Goal: Information Seeking & Learning: Learn about a topic

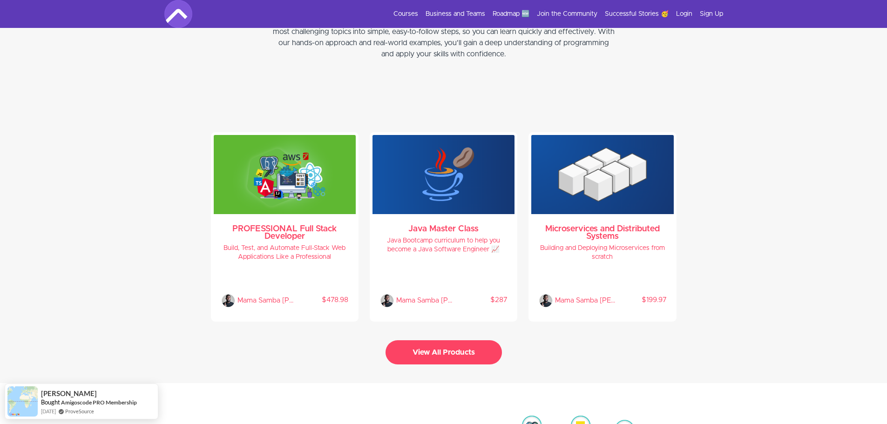
scroll to position [1910, 0]
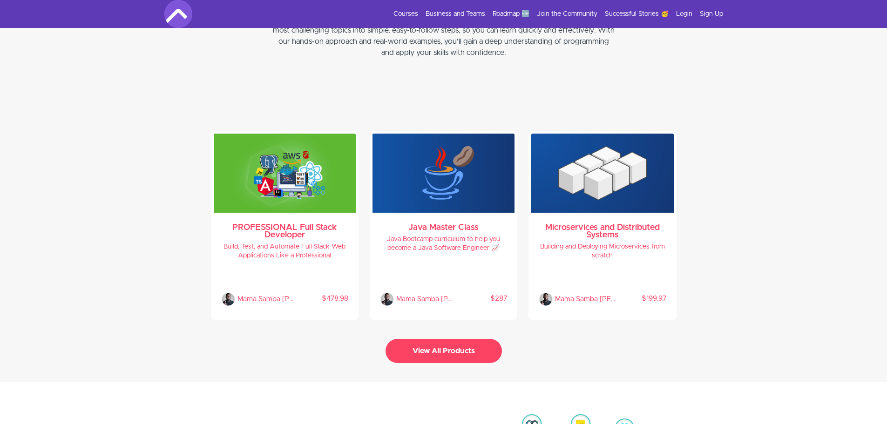
click at [433, 346] on button "View All Products" at bounding box center [444, 351] width 116 height 24
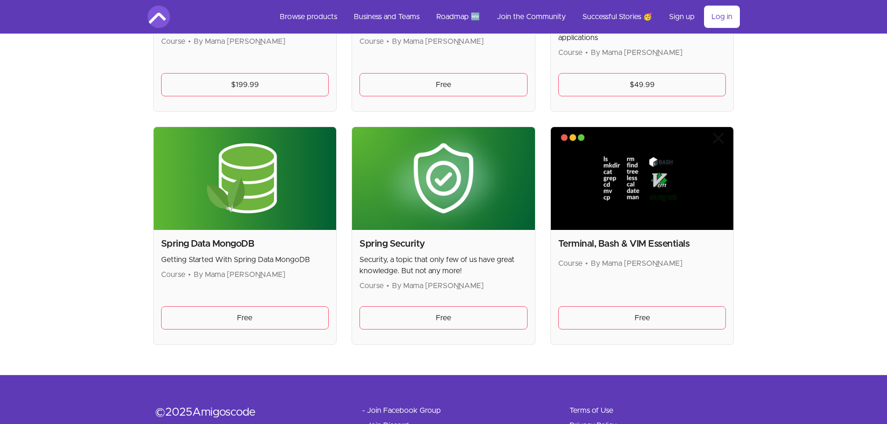
scroll to position [2469, 0]
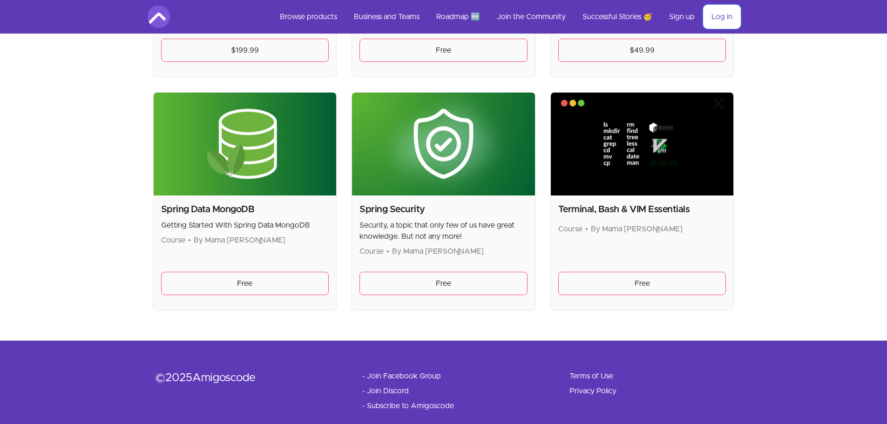
click at [724, 14] on link "Log in" at bounding box center [722, 17] width 36 height 22
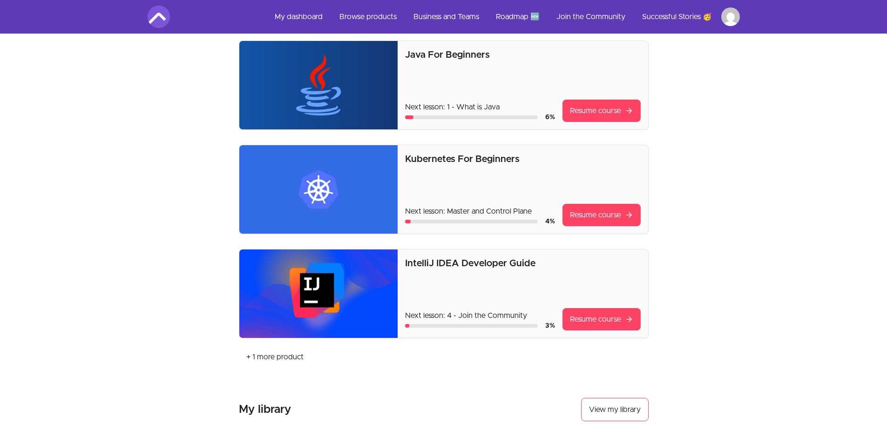
scroll to position [186, 0]
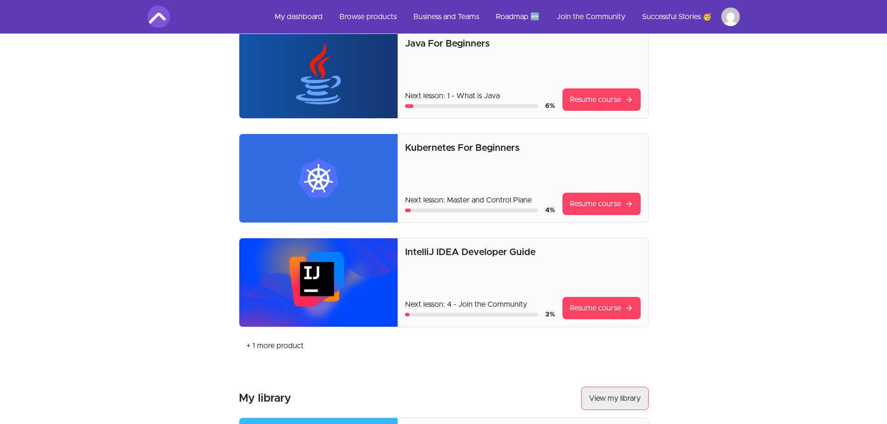
click at [615, 402] on link "View my library" at bounding box center [615, 398] width 68 height 23
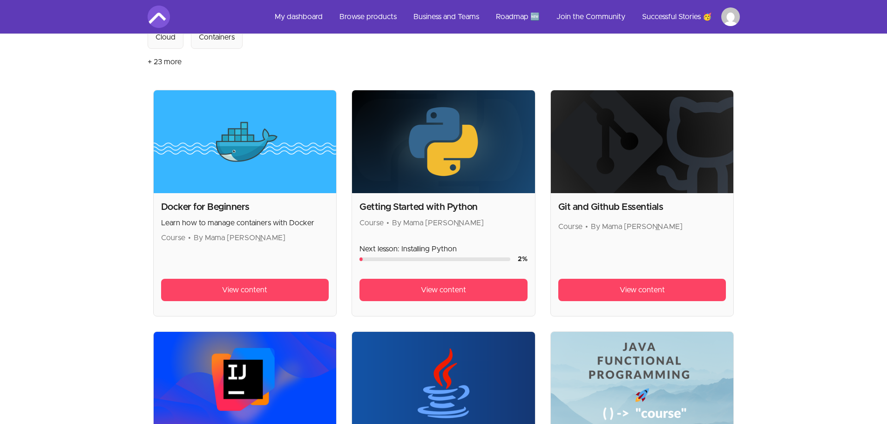
scroll to position [138, 0]
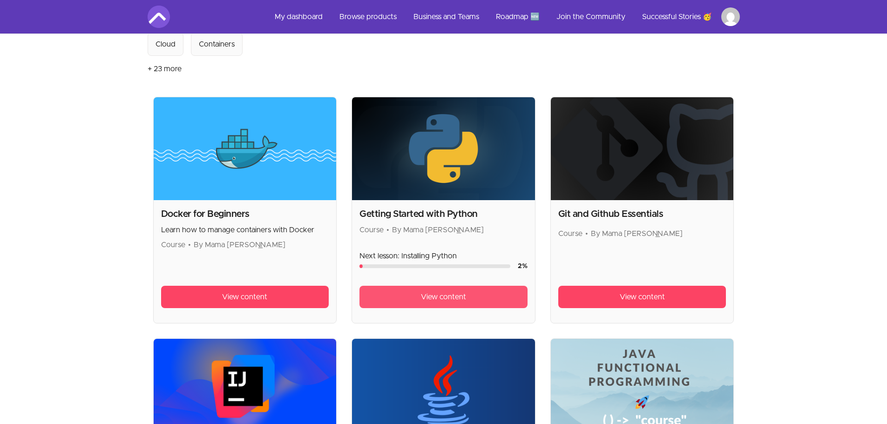
click at [433, 304] on link "View content" at bounding box center [444, 297] width 168 height 22
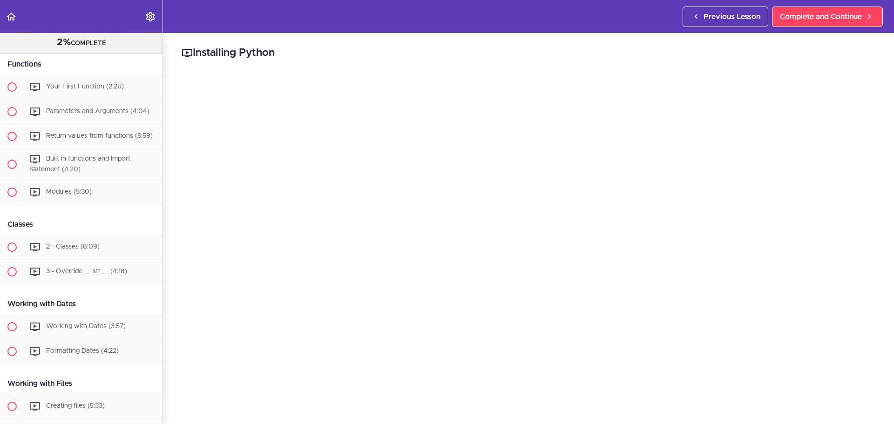
scroll to position [980, 0]
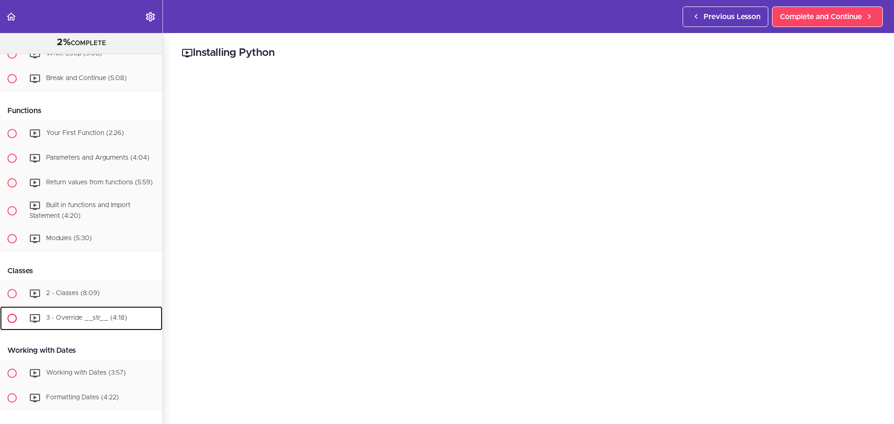
click at [70, 321] on span "3 - Override __str__ (4:18)" at bounding box center [86, 318] width 81 height 7
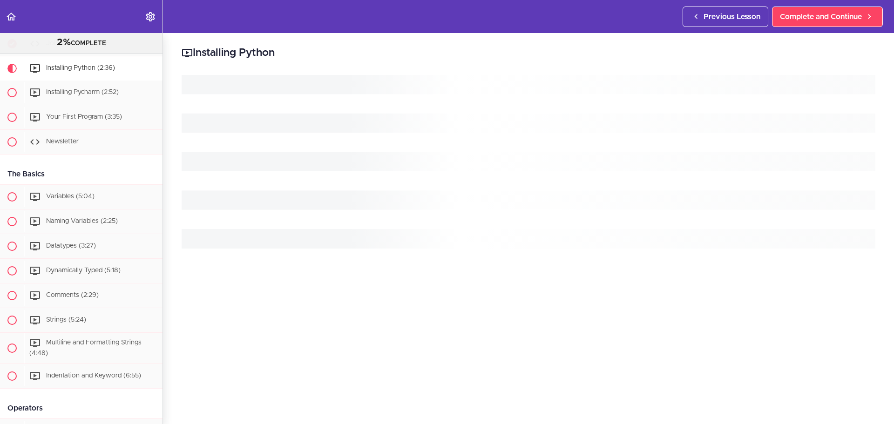
scroll to position [86, 0]
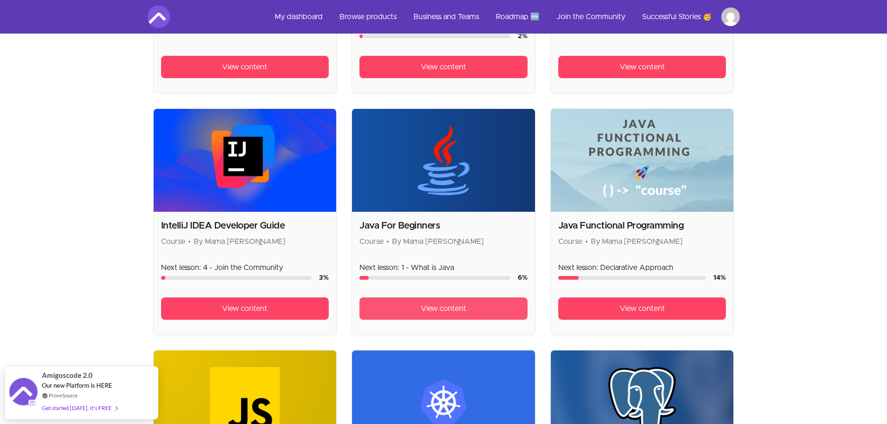
scroll to position [371, 0]
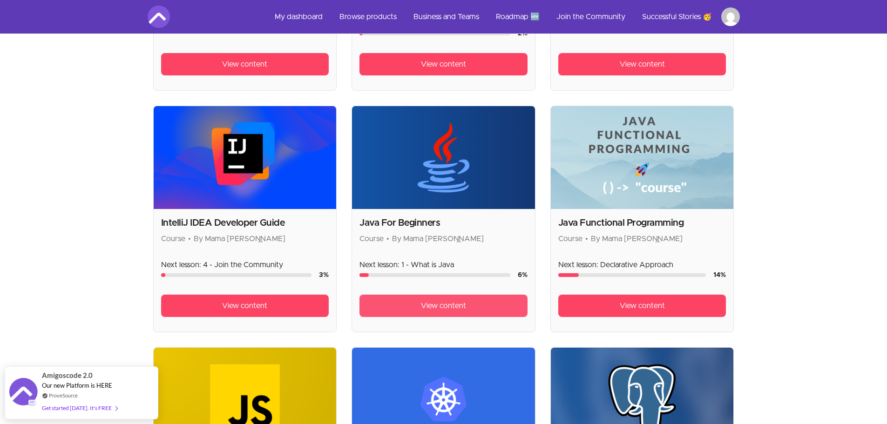
click at [427, 303] on span "View content" at bounding box center [443, 305] width 45 height 11
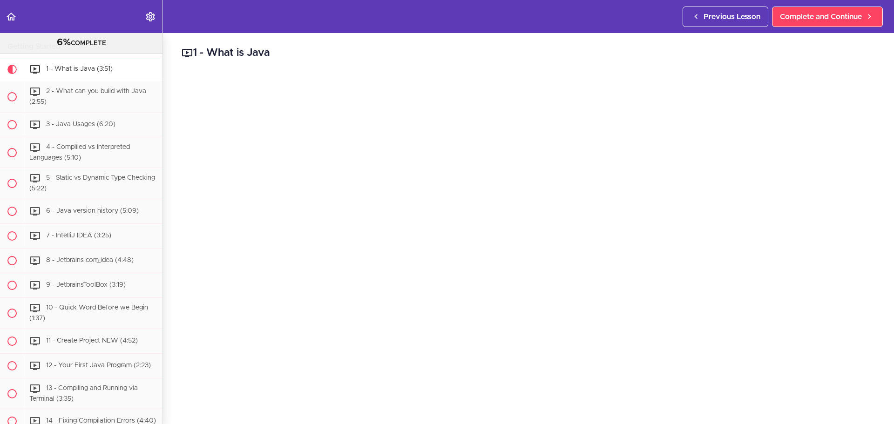
scroll to position [116, 0]
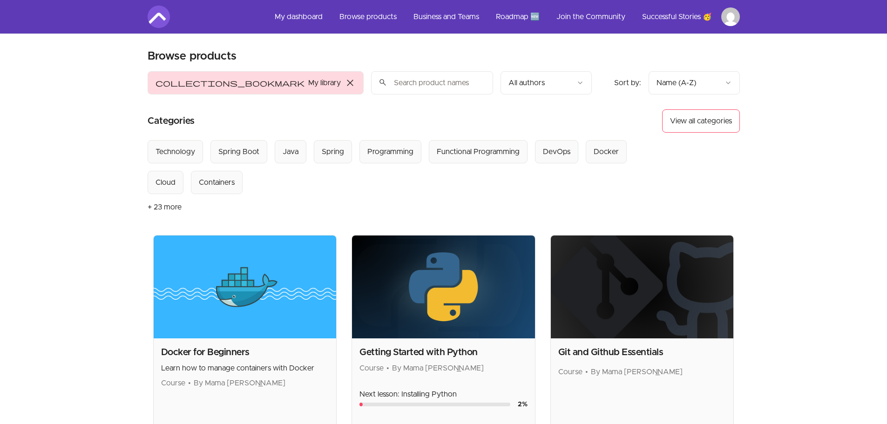
click at [165, 22] on img at bounding box center [159, 17] width 22 height 22
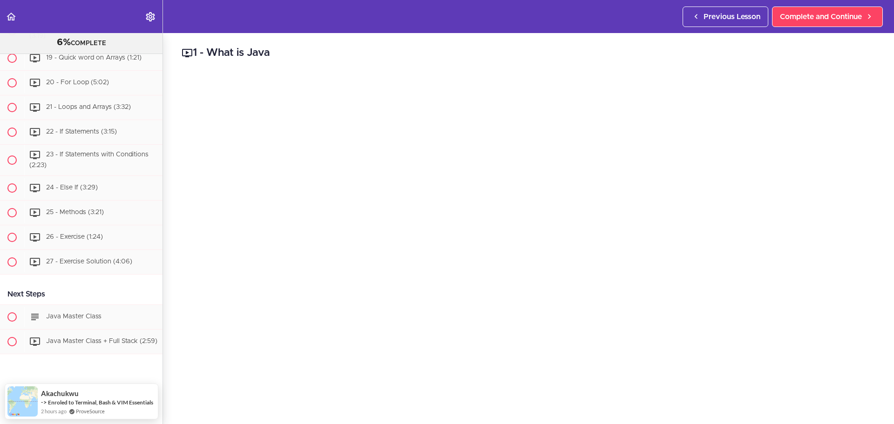
scroll to position [1190, 0]
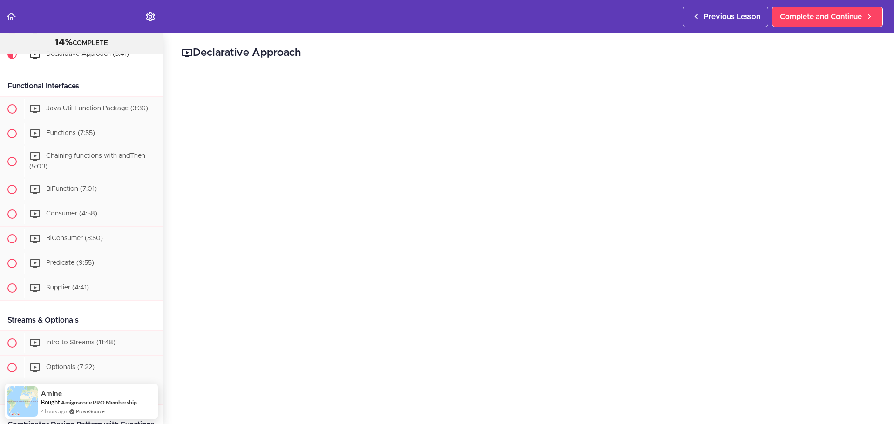
scroll to position [148, 0]
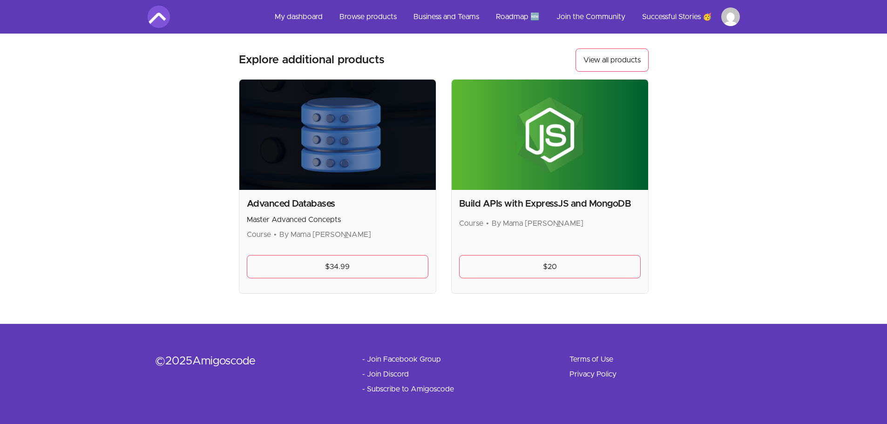
scroll to position [1160, 0]
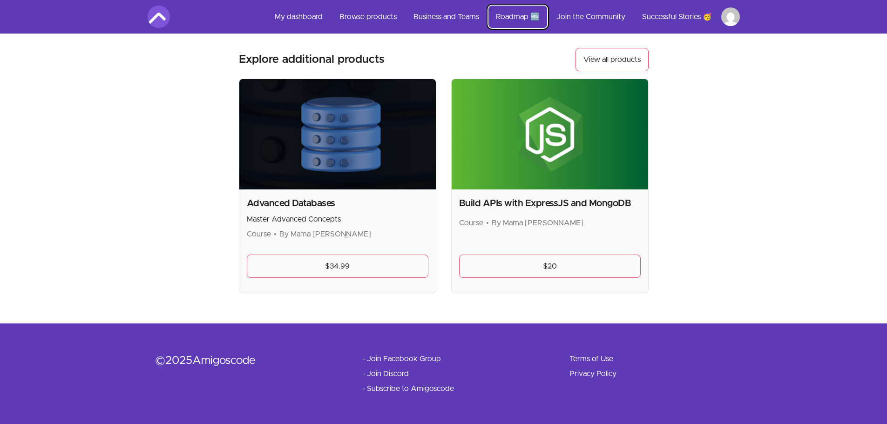
click at [528, 14] on link "Roadmap 🆕" at bounding box center [518, 17] width 59 height 22
click at [523, 13] on link "Roadmap 🆕" at bounding box center [518, 17] width 59 height 22
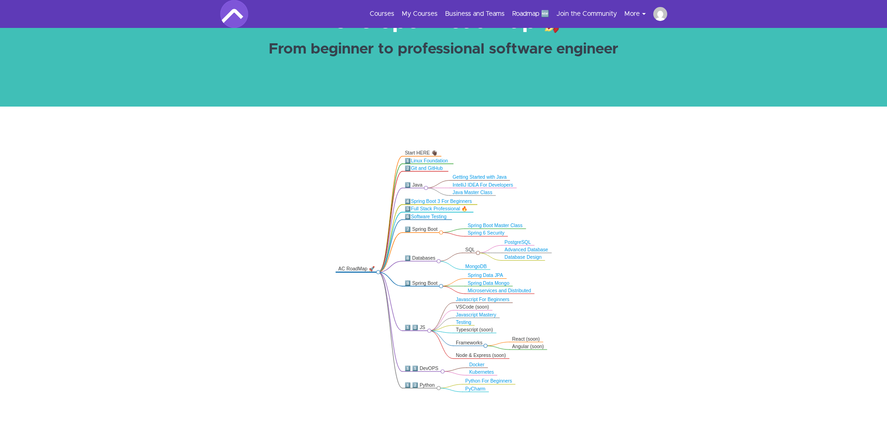
scroll to position [93, 0]
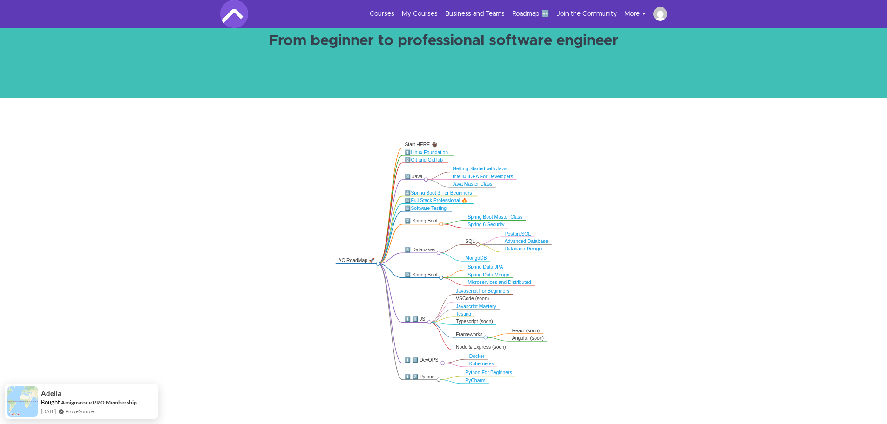
click at [489, 176] on link "IntelliJ IDEA For Developers" at bounding box center [483, 176] width 61 height 5
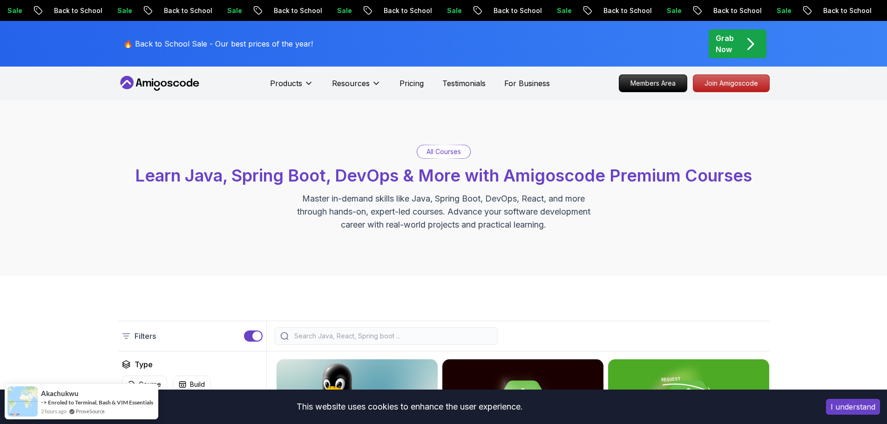
click at [727, 37] on p "Grab Now" at bounding box center [725, 44] width 18 height 22
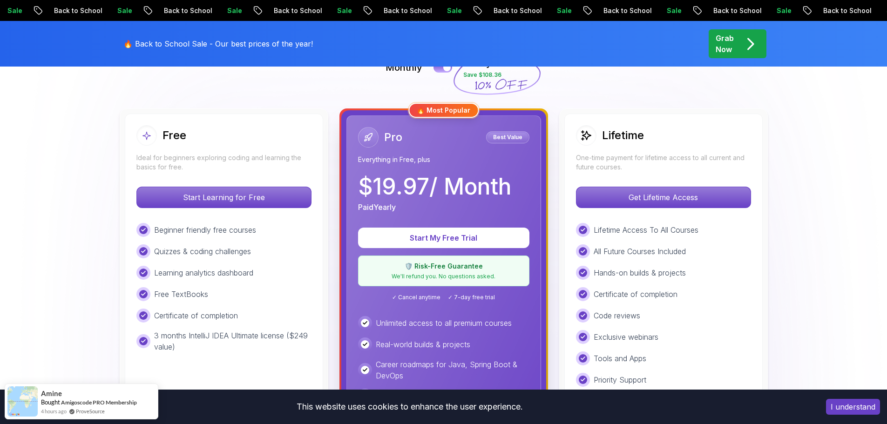
scroll to position [186, 0]
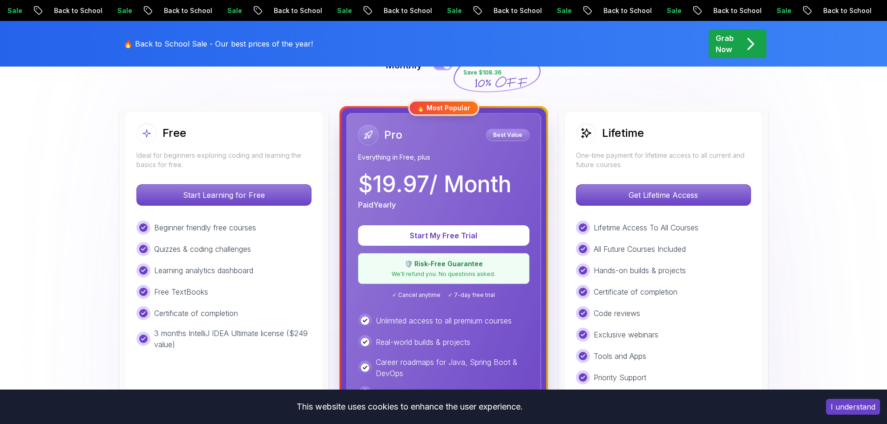
scroll to position [233, 0]
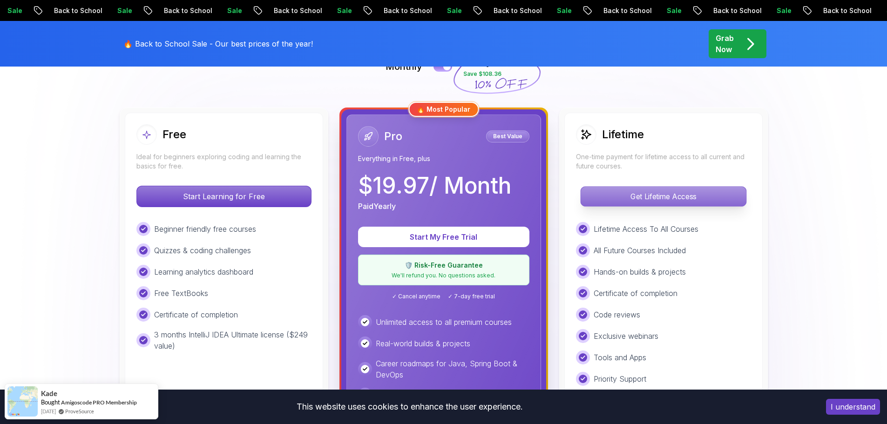
click at [661, 199] on p "Get Lifetime Access" at bounding box center [663, 197] width 165 height 20
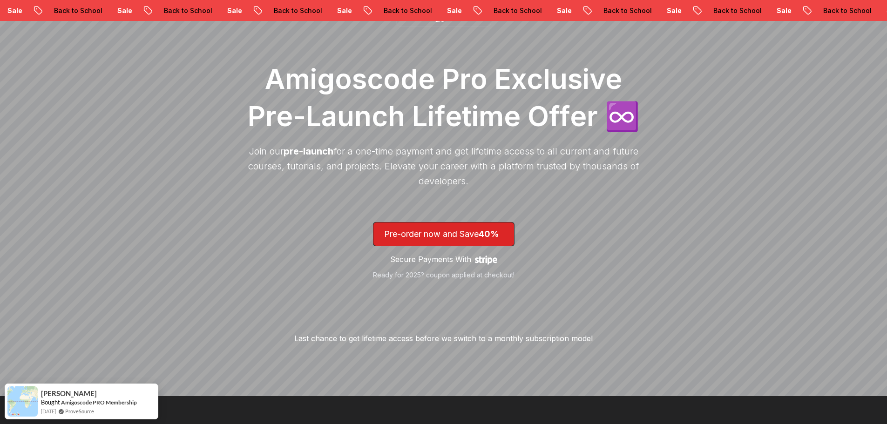
scroll to position [47, 0]
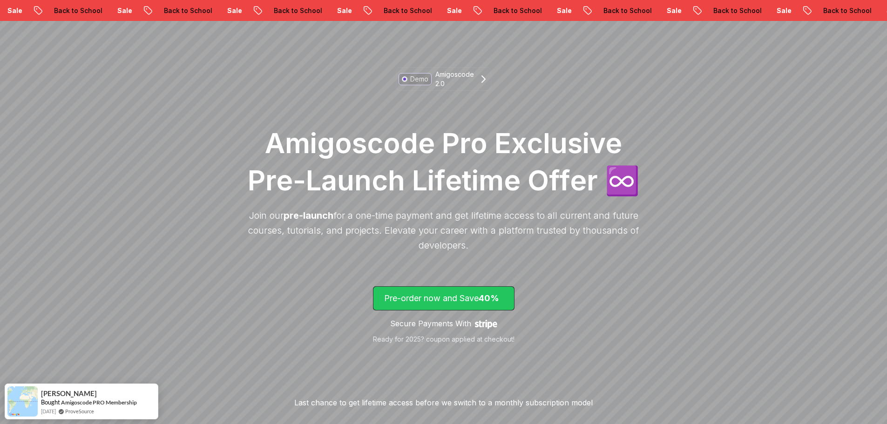
click at [476, 298] on p "Pre-order now and Save 40%" at bounding box center [443, 298] width 119 height 13
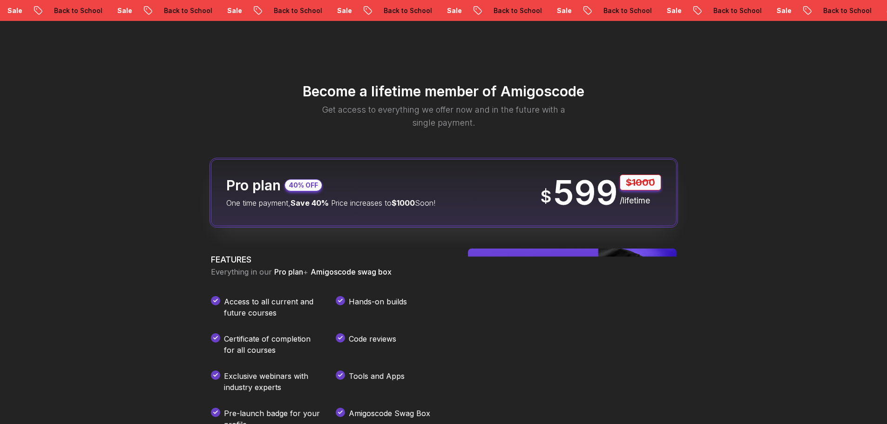
scroll to position [1103, 0]
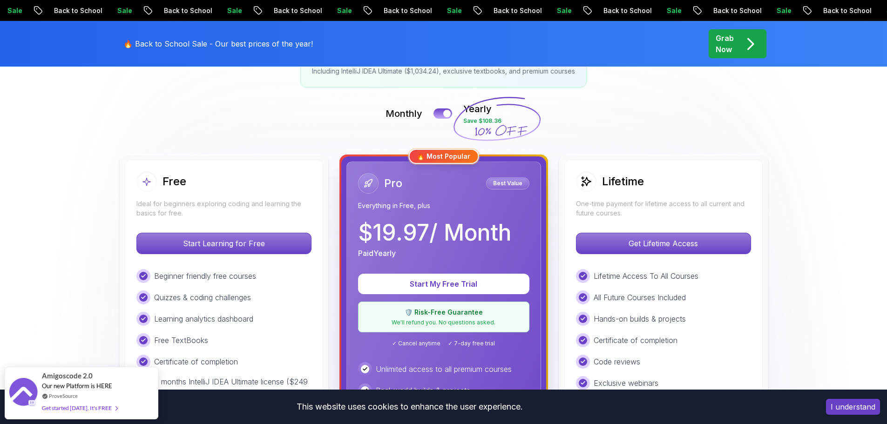
scroll to position [186, 0]
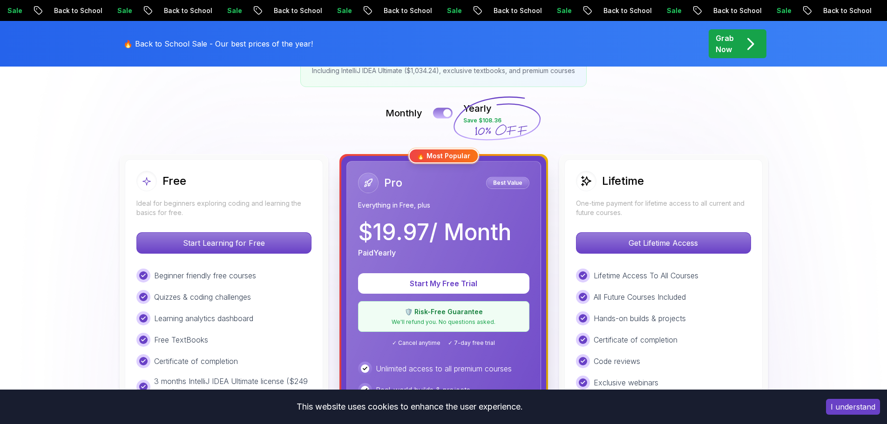
click at [442, 116] on button at bounding box center [443, 113] width 20 height 11
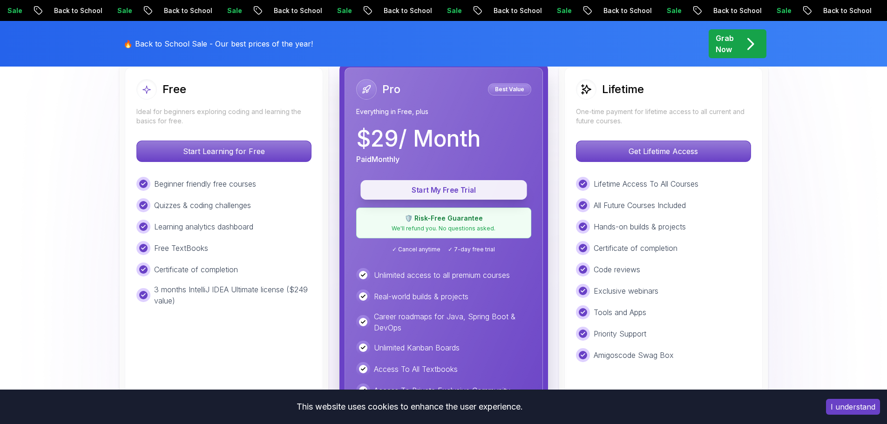
scroll to position [279, 0]
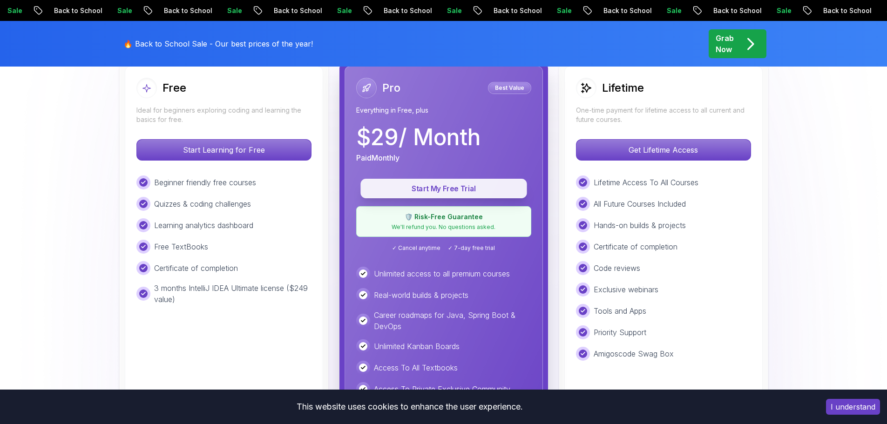
click at [449, 189] on p "Start My Free Trial" at bounding box center [443, 189] width 145 height 11
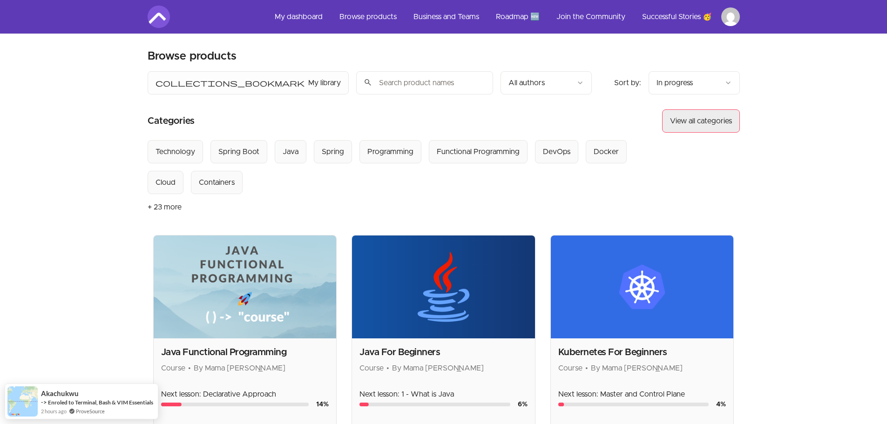
click at [678, 117] on button "View all categories" at bounding box center [701, 120] width 78 height 23
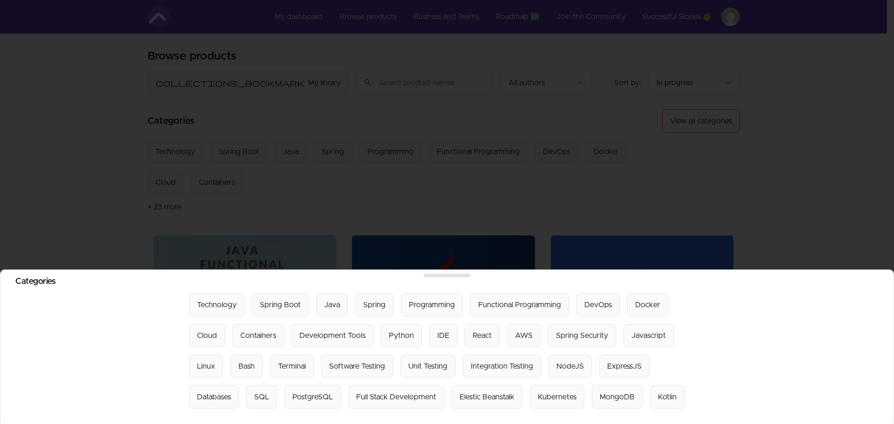
click at [581, 129] on div at bounding box center [447, 212] width 894 height 424
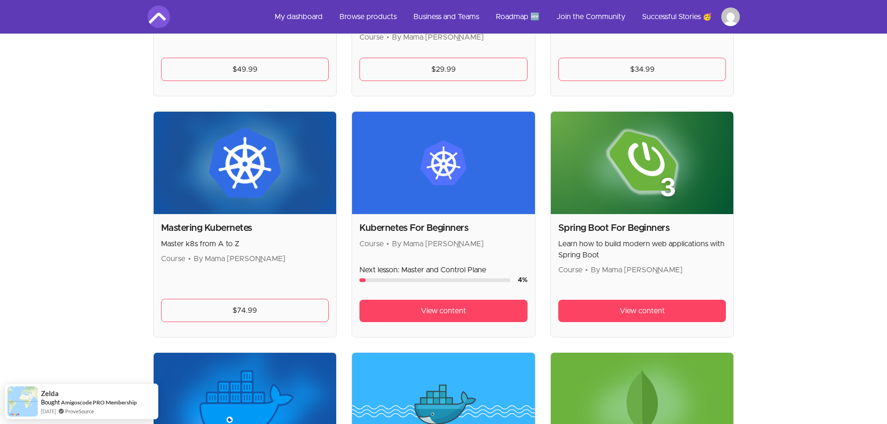
scroll to position [863, 0]
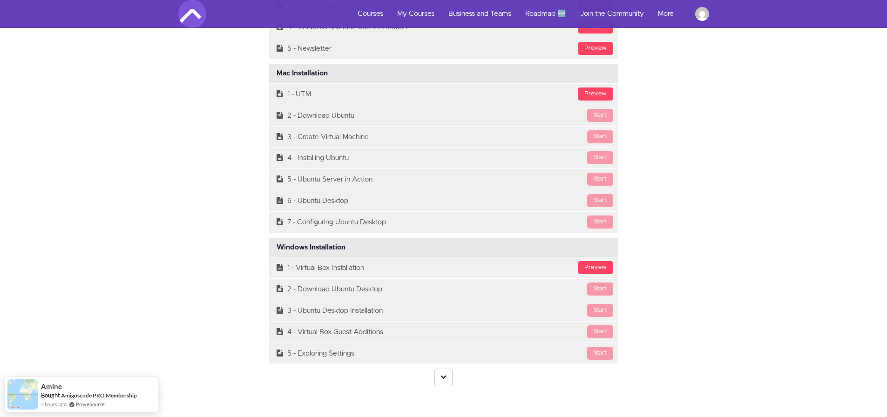
scroll to position [2422, 0]
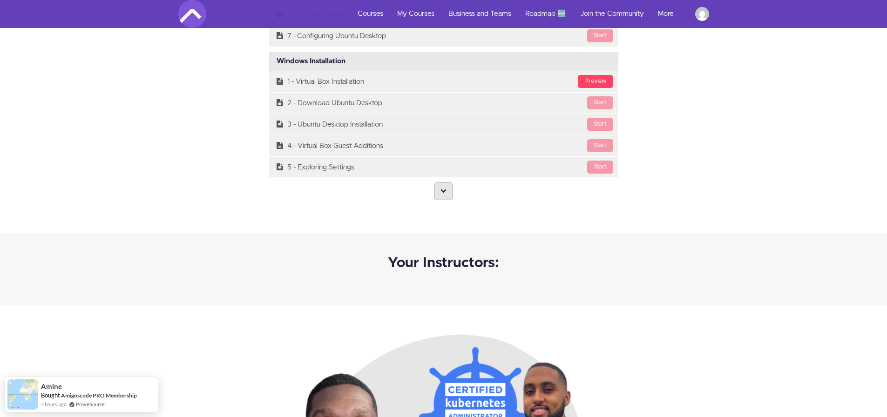
click at [439, 196] on link at bounding box center [444, 192] width 18 height 18
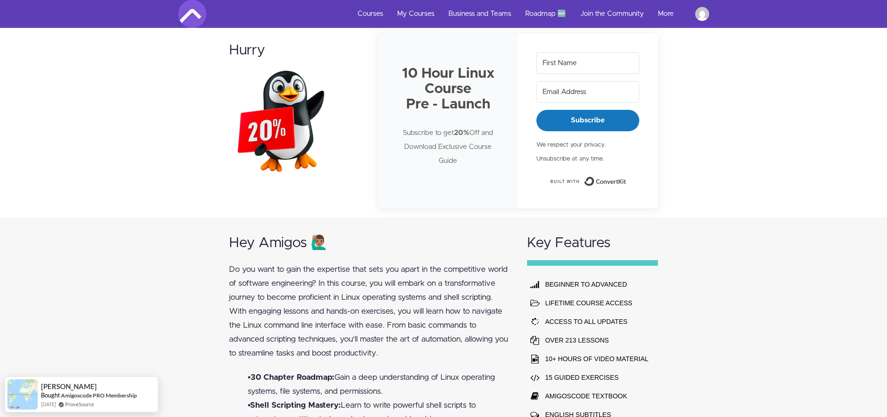
scroll to position [0, 0]
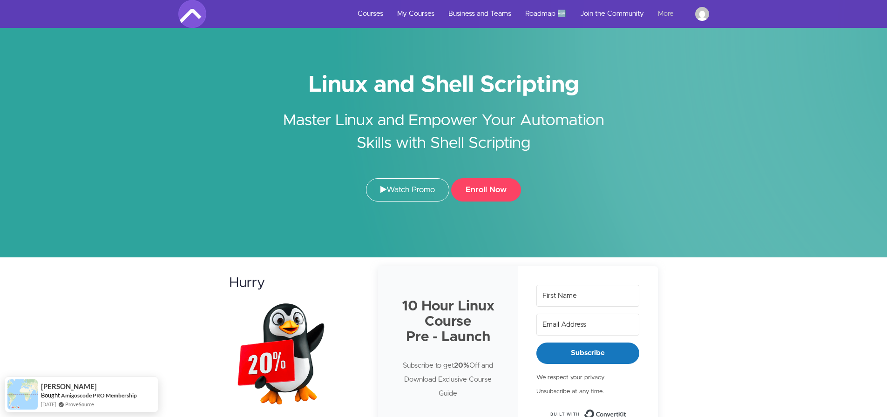
click at [660, 11] on link "More" at bounding box center [669, 14] width 37 height 28
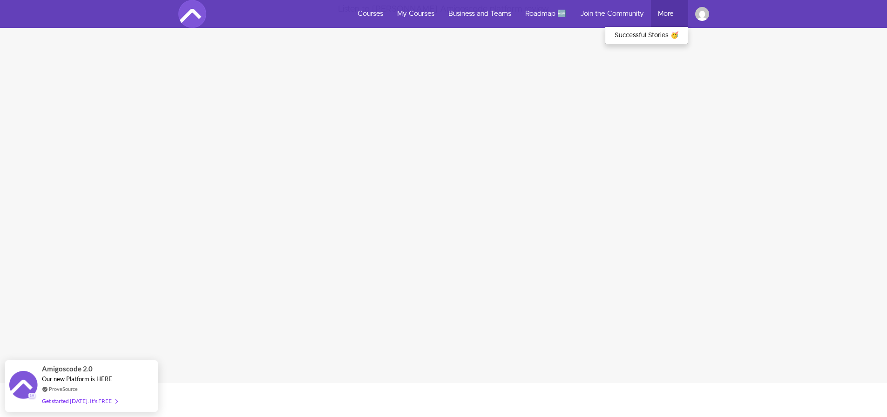
scroll to position [1537, 0]
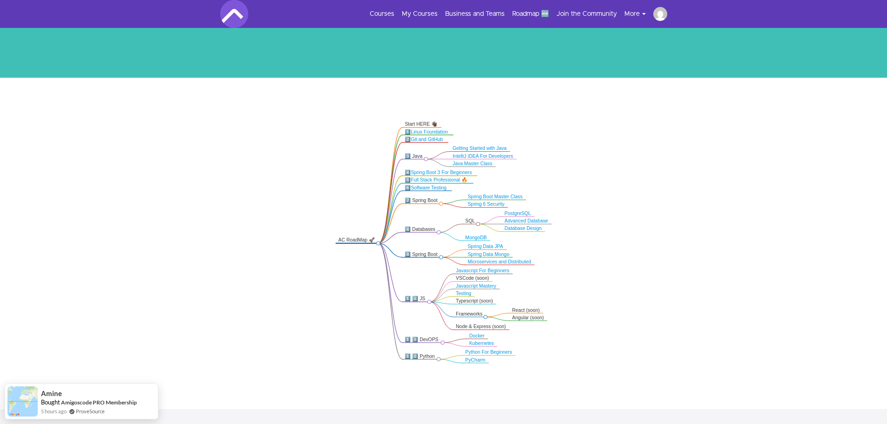
scroll to position [108, 0]
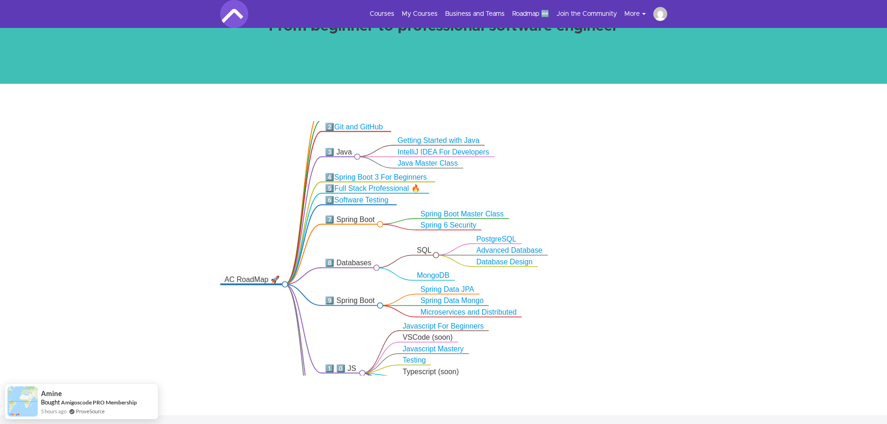
click at [644, 14] on icon at bounding box center [644, 14] width 4 height 2
click at [233, 15] on img at bounding box center [234, 14] width 28 height 28
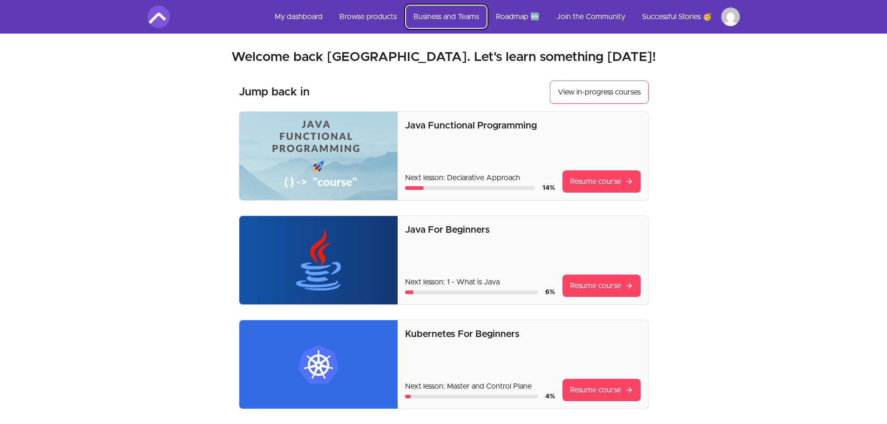
click at [459, 18] on link "Business and Teams" at bounding box center [446, 17] width 81 height 22
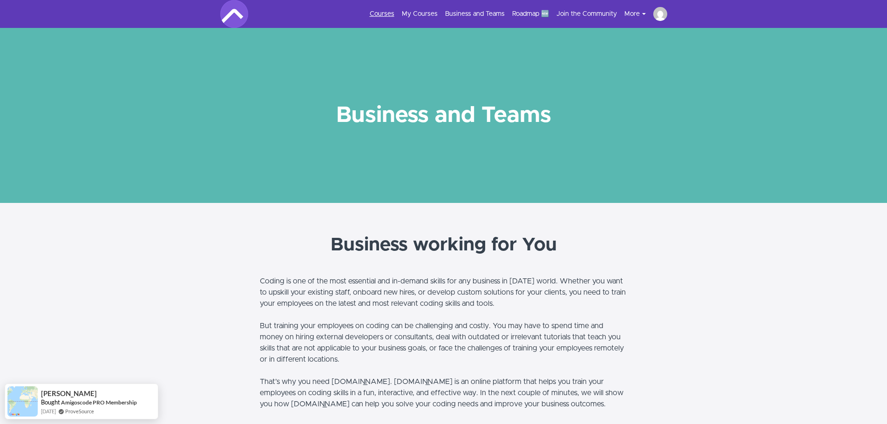
click at [384, 16] on link "Courses" at bounding box center [382, 13] width 25 height 9
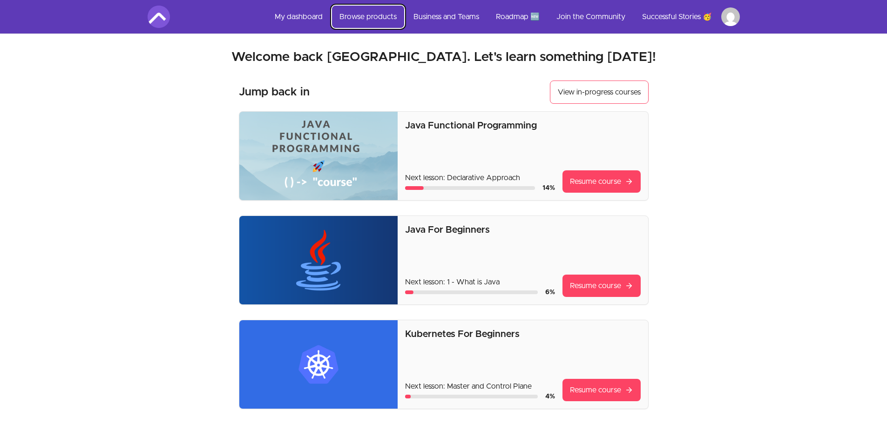
click at [381, 16] on link "Browse products" at bounding box center [368, 17] width 72 height 22
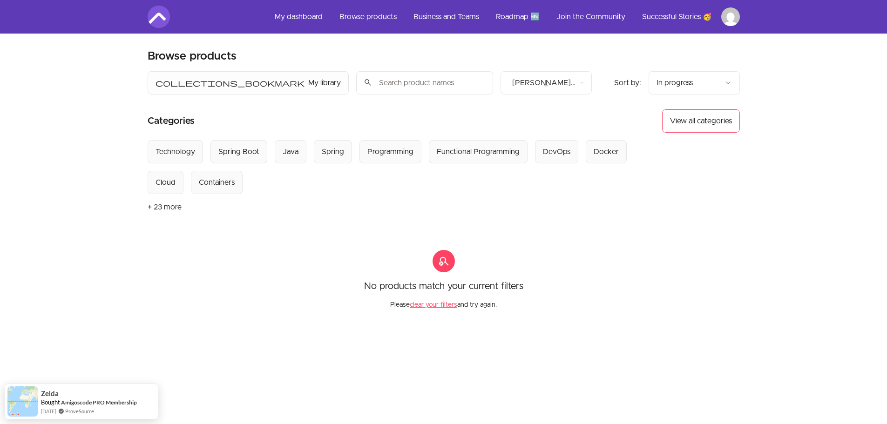
click at [356, 83] on input "search" at bounding box center [424, 82] width 137 height 23
type input "back to school"
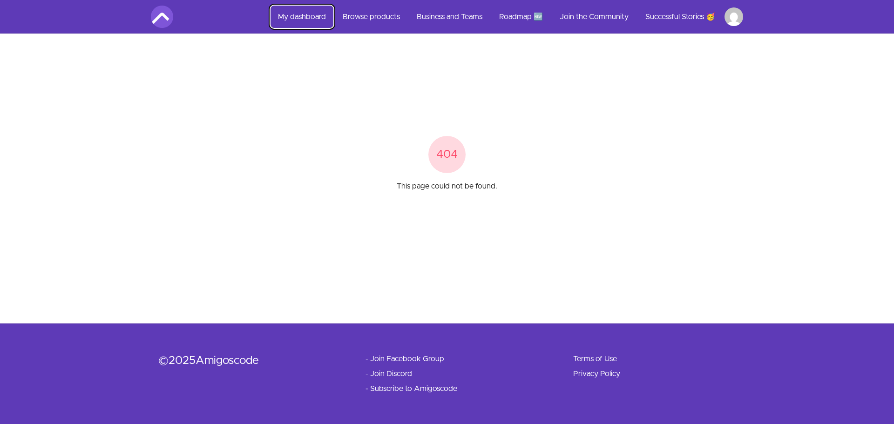
click at [298, 13] on link "My dashboard" at bounding box center [302, 17] width 63 height 22
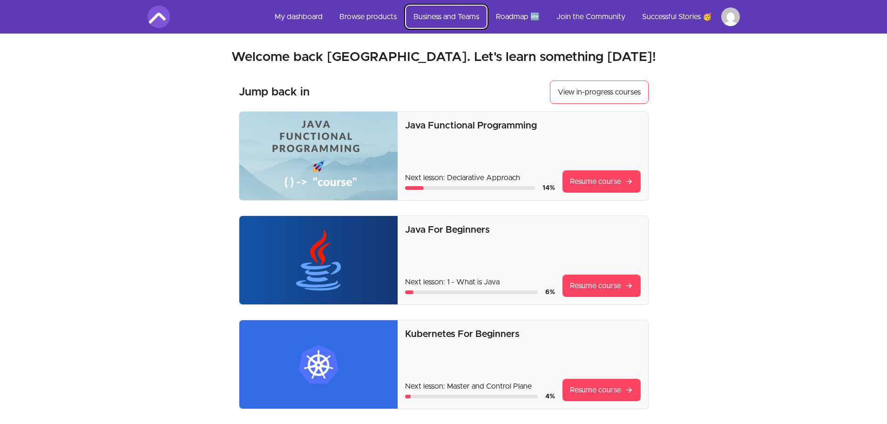
click at [429, 14] on link "Business and Teams" at bounding box center [446, 17] width 81 height 22
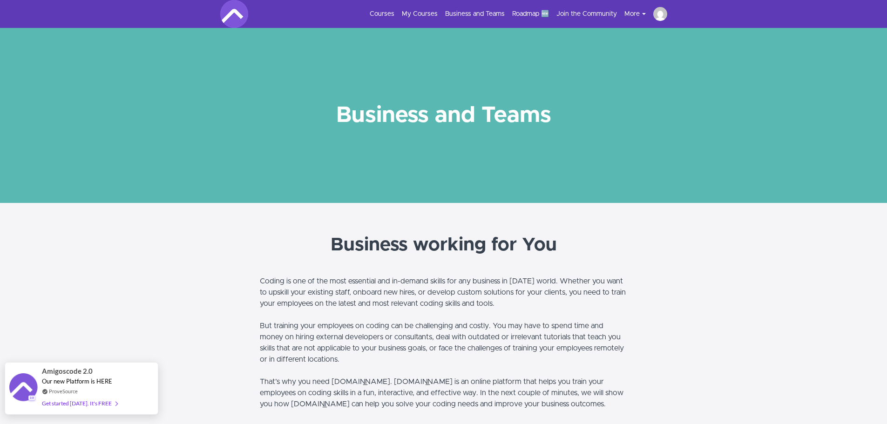
click at [97, 392] on div "ProveSource" at bounding box center [79, 392] width 75 height 8
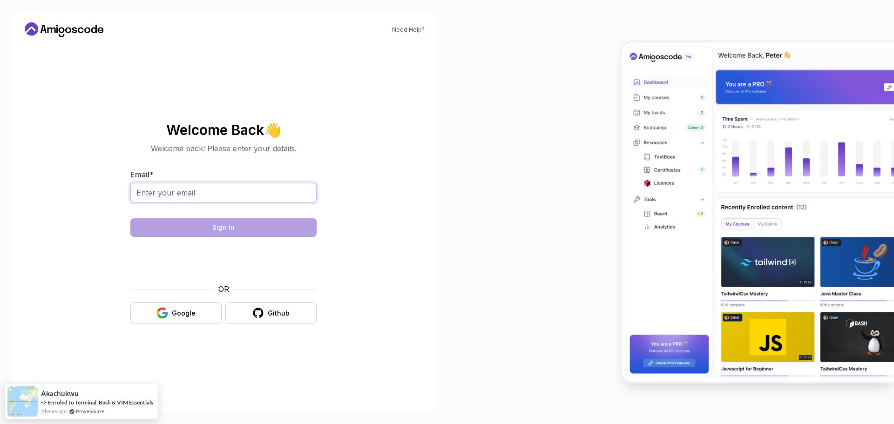
click at [211, 197] on input "Email *" at bounding box center [223, 193] width 186 height 20
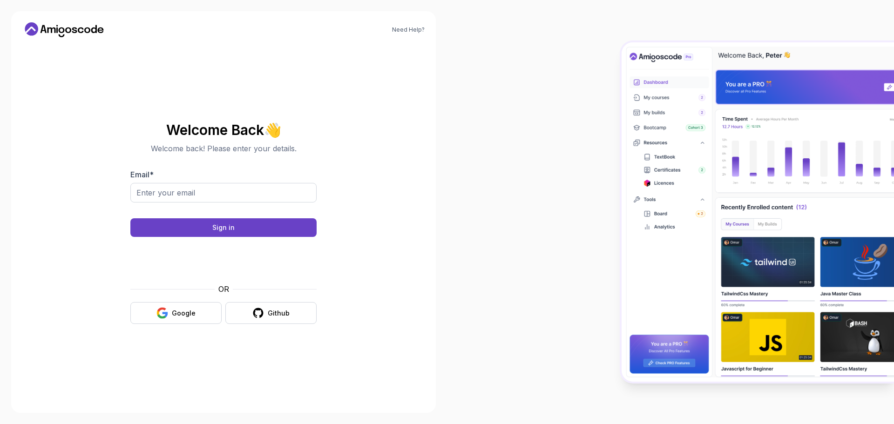
click at [578, 132] on body "Need Help? Welcome Back 👋 Welcome back! Please enter your details. Email * Sign…" at bounding box center [447, 212] width 894 height 424
click at [154, 192] on input "Email *" at bounding box center [223, 193] width 186 height 20
type input "[EMAIL_ADDRESS][DOMAIN_NAME]"
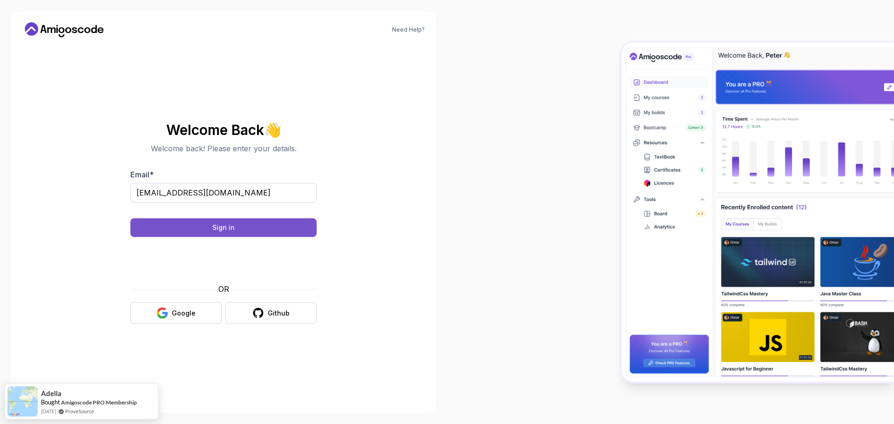
click at [221, 224] on div "Sign in" at bounding box center [223, 227] width 22 height 9
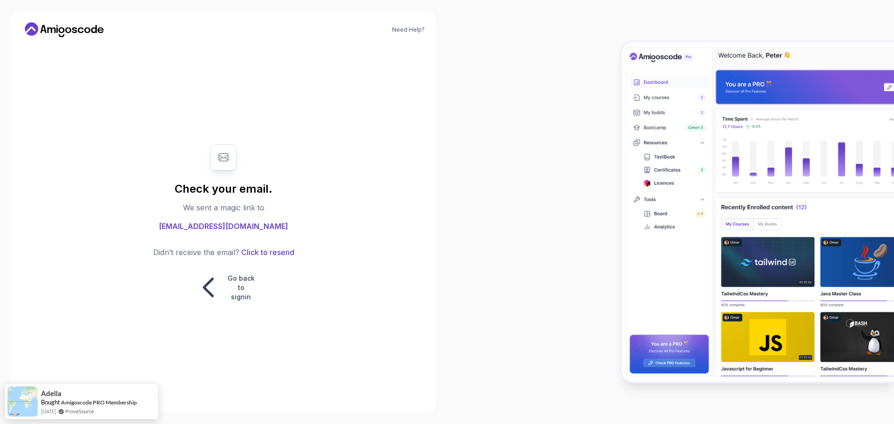
click at [185, 315] on div "Check your email. We sent a magic link to chinanuchinedu@gmail.com Didn’t recei…" at bounding box center [223, 223] width 313 height 357
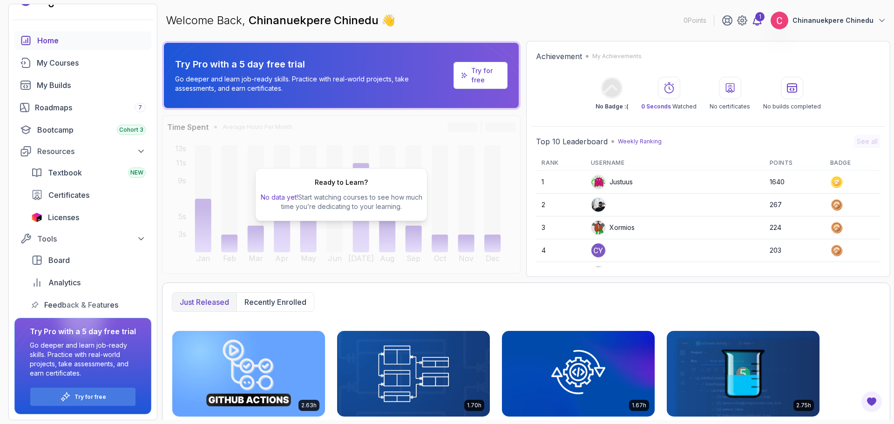
click at [763, 20] on div "1" at bounding box center [759, 16] width 9 height 9
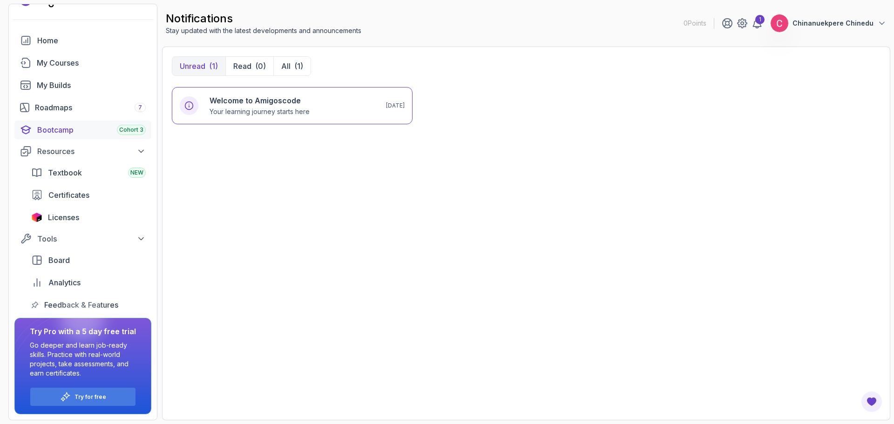
click at [47, 130] on div "Bootcamp Cohort 3" at bounding box center [91, 129] width 109 height 11
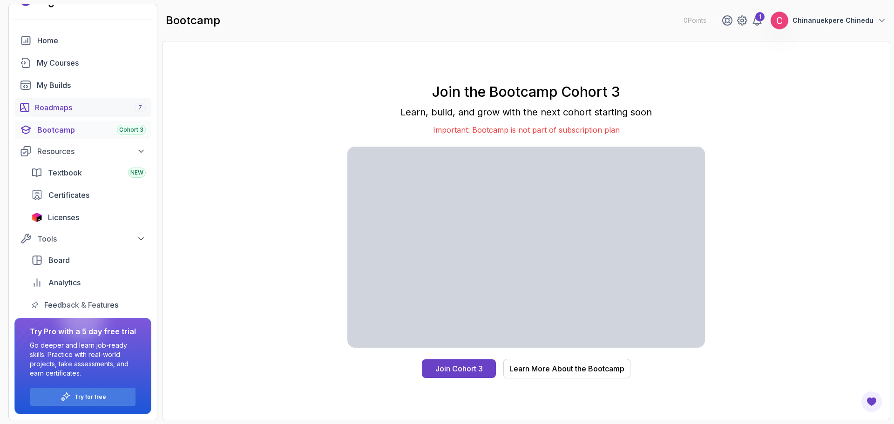
click at [63, 106] on div "Roadmaps 7" at bounding box center [90, 107] width 111 height 11
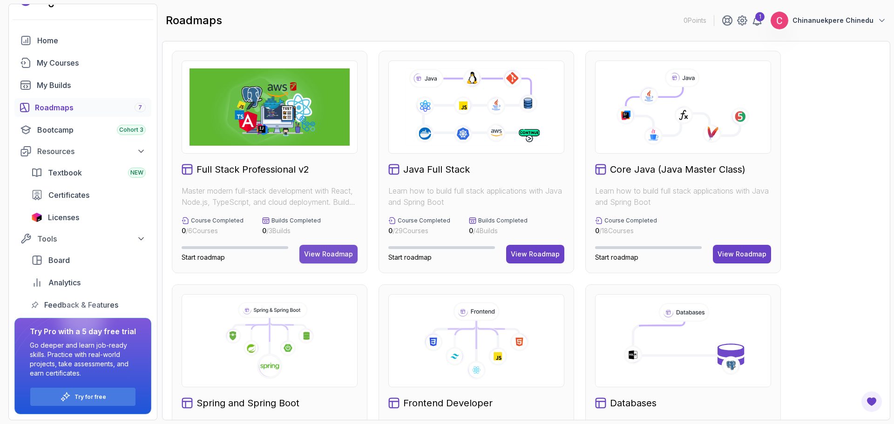
click at [319, 253] on div "View Roadmap" at bounding box center [328, 254] width 49 height 9
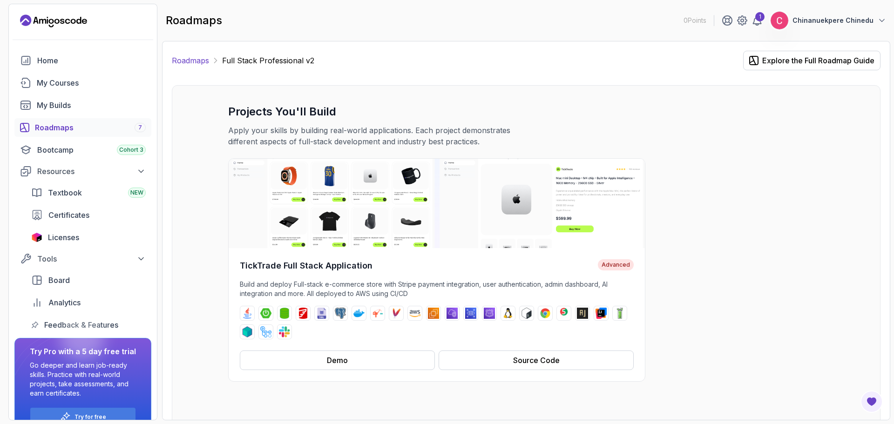
click at [199, 58] on link "Roadmaps" at bounding box center [190, 60] width 37 height 11
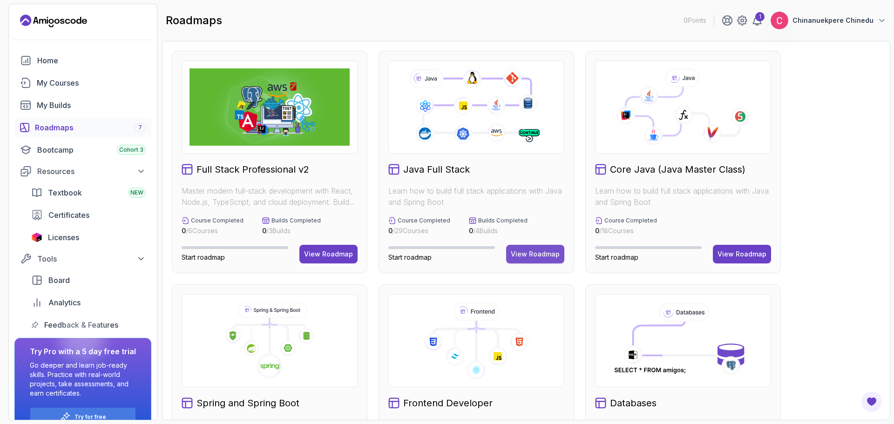
click at [534, 255] on div "View Roadmap" at bounding box center [535, 254] width 49 height 9
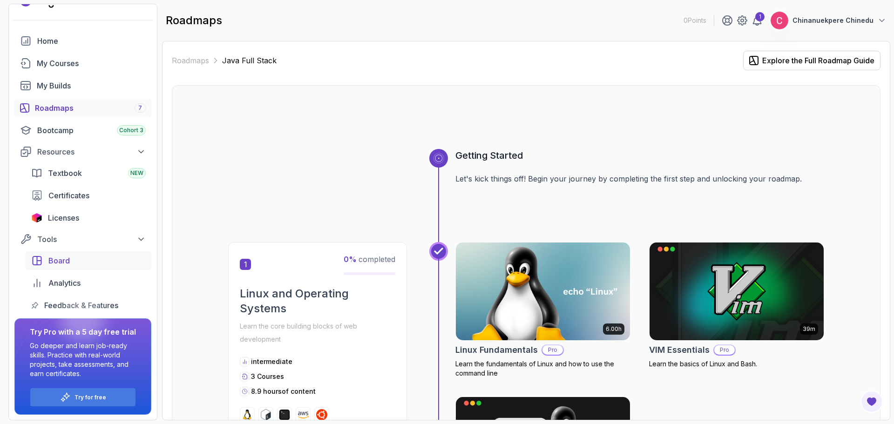
scroll to position [20, 0]
click at [139, 237] on icon at bounding box center [140, 238] width 9 height 9
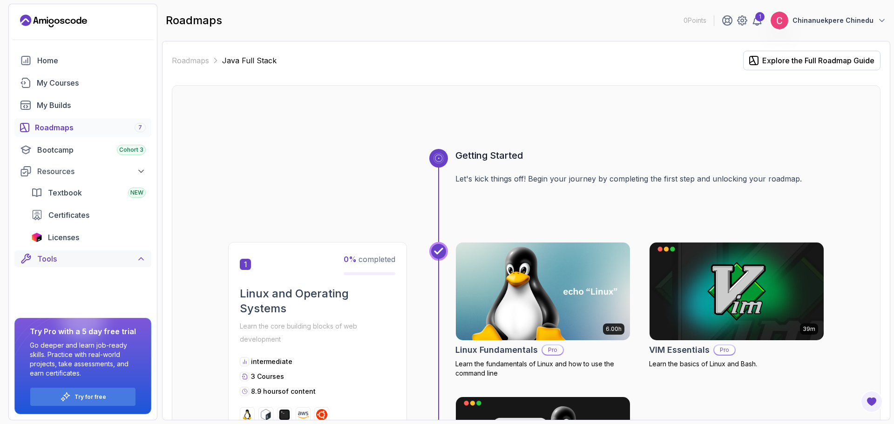
click at [139, 237] on div "Licenses" at bounding box center [97, 237] width 98 height 11
click at [137, 257] on icon at bounding box center [140, 258] width 9 height 9
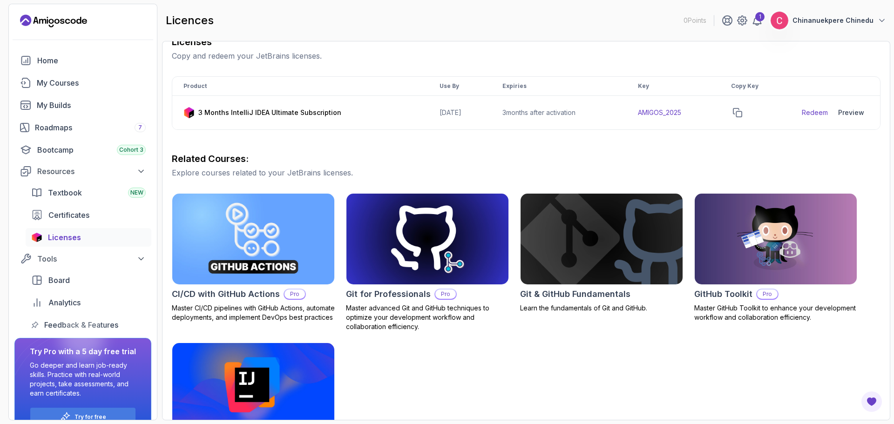
scroll to position [109, 0]
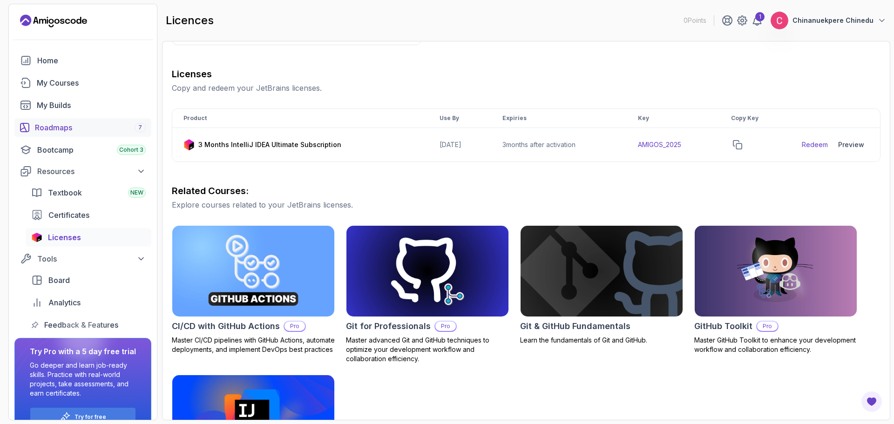
click at [43, 126] on div "Roadmaps 7" at bounding box center [90, 127] width 111 height 11
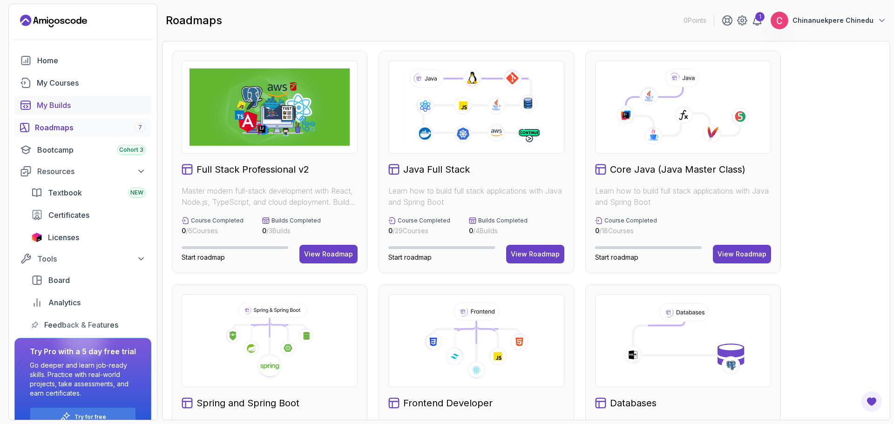
click at [64, 102] on div "My Builds" at bounding box center [91, 105] width 109 height 11
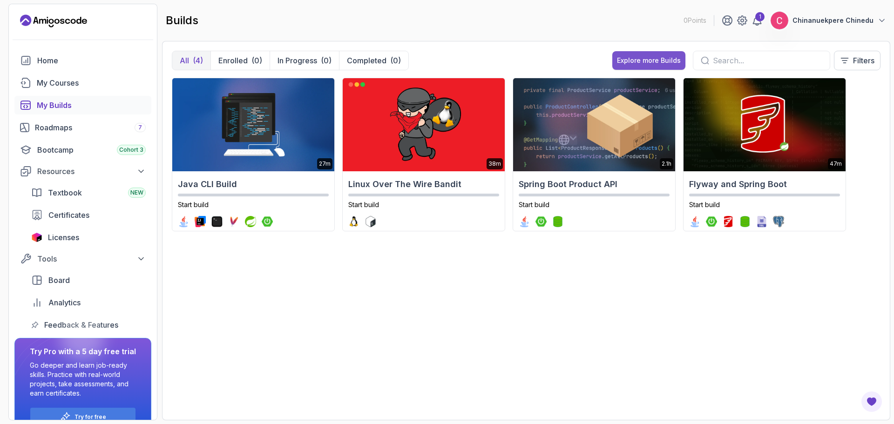
click at [669, 58] on div "Explore more Builds" at bounding box center [649, 60] width 64 height 9
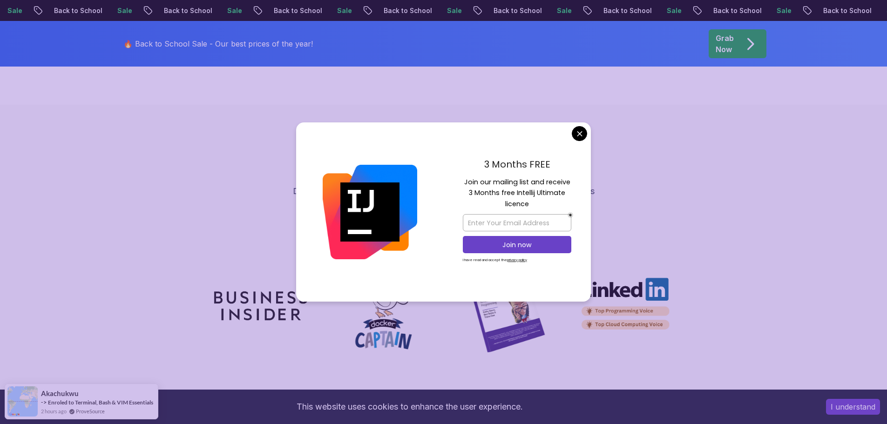
scroll to position [652, 0]
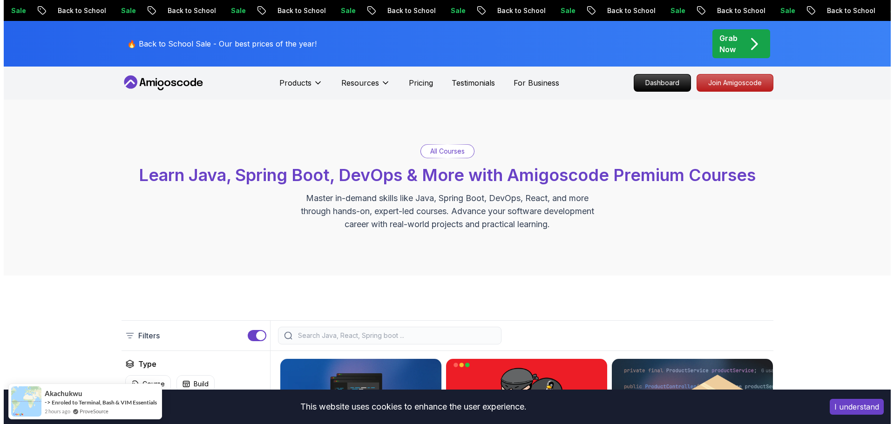
scroll to position [0, 0]
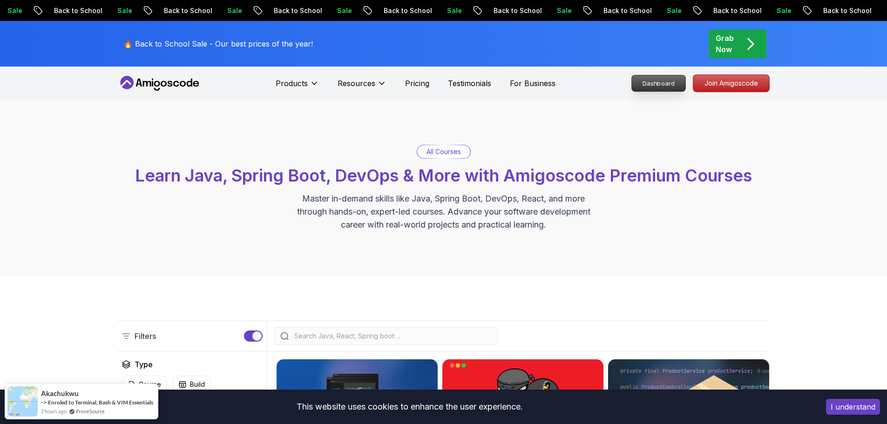
click at [658, 84] on p "Dashboard" at bounding box center [659, 83] width 54 height 16
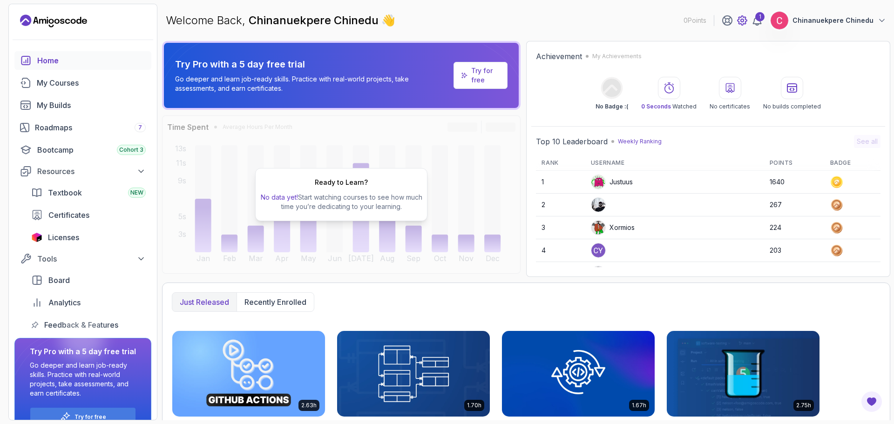
click at [748, 20] on icon at bounding box center [742, 20] width 11 height 11
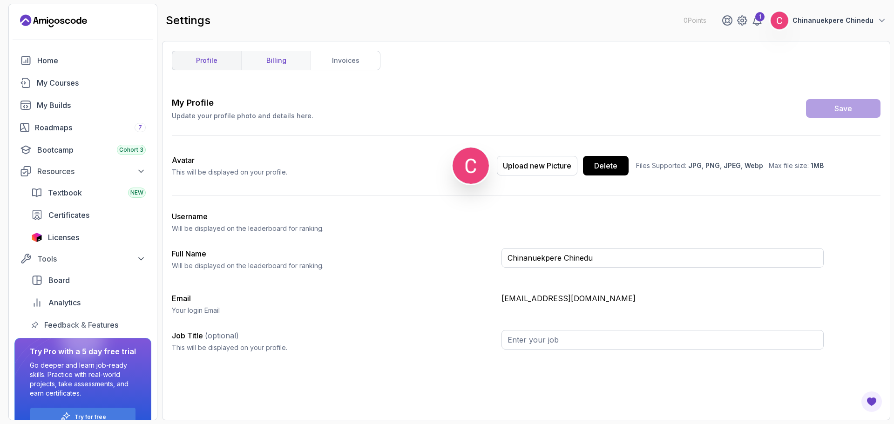
click at [269, 64] on link "billing" at bounding box center [275, 60] width 69 height 19
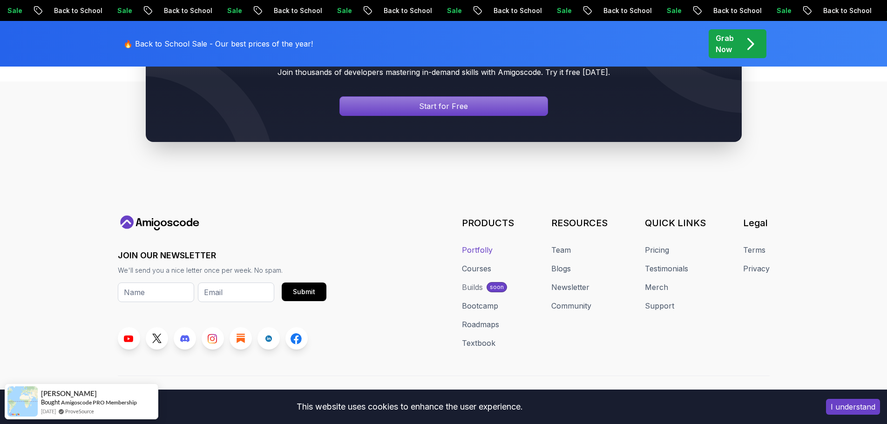
scroll to position [4002, 0]
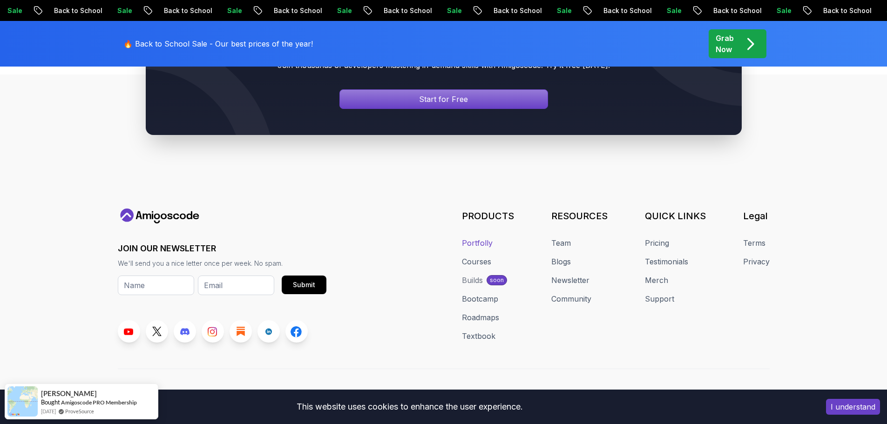
click at [473, 238] on link "Portfolly" at bounding box center [477, 243] width 31 height 11
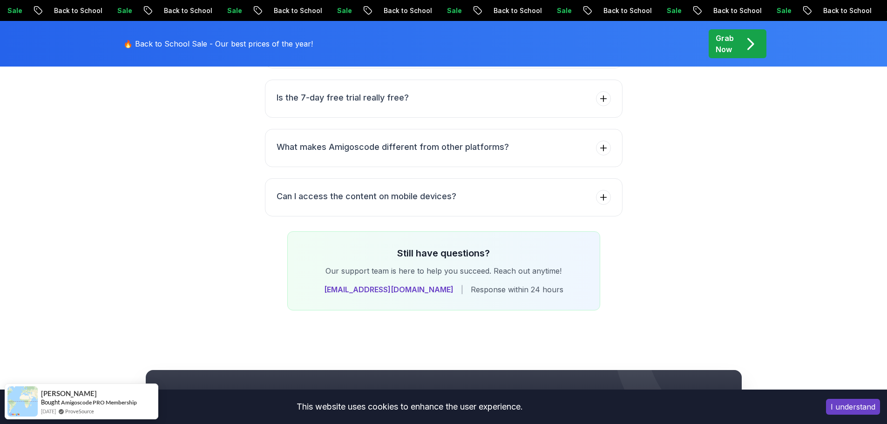
scroll to position [3629, 0]
